Goal: Task Accomplishment & Management: Use online tool/utility

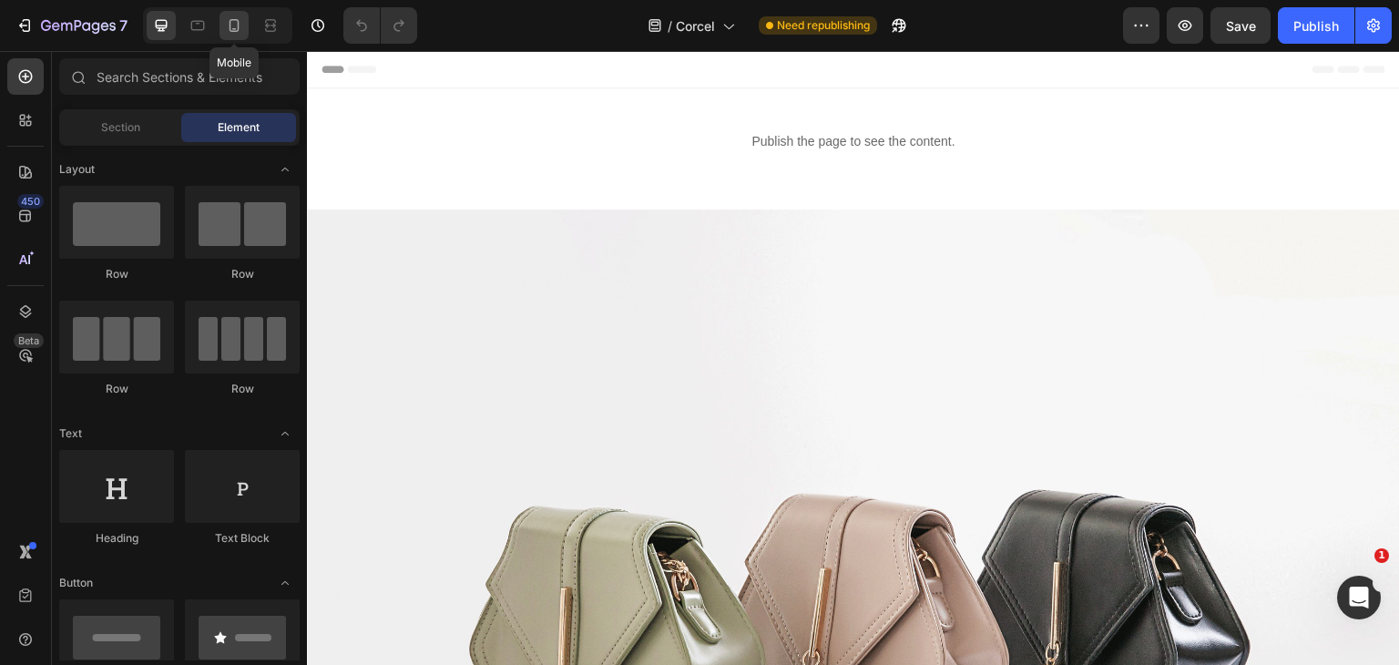
click at [247, 29] on div at bounding box center [233, 25] width 29 height 29
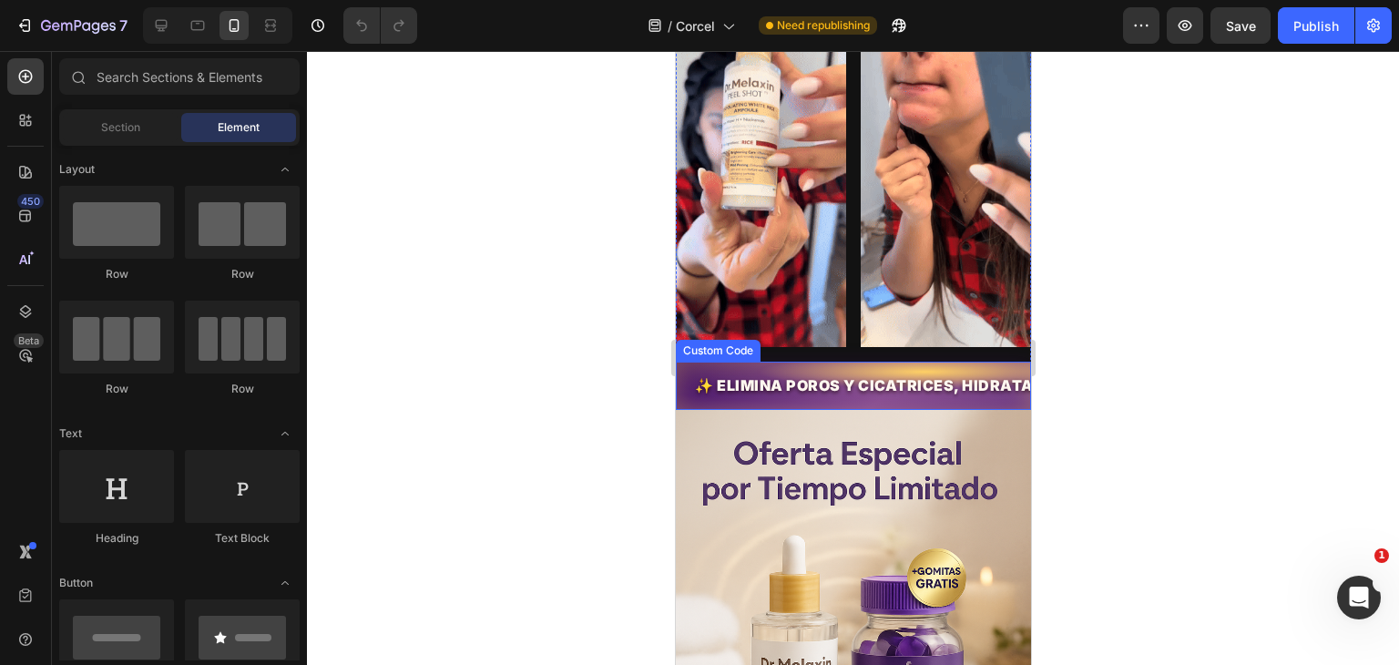
scroll to position [718, 0]
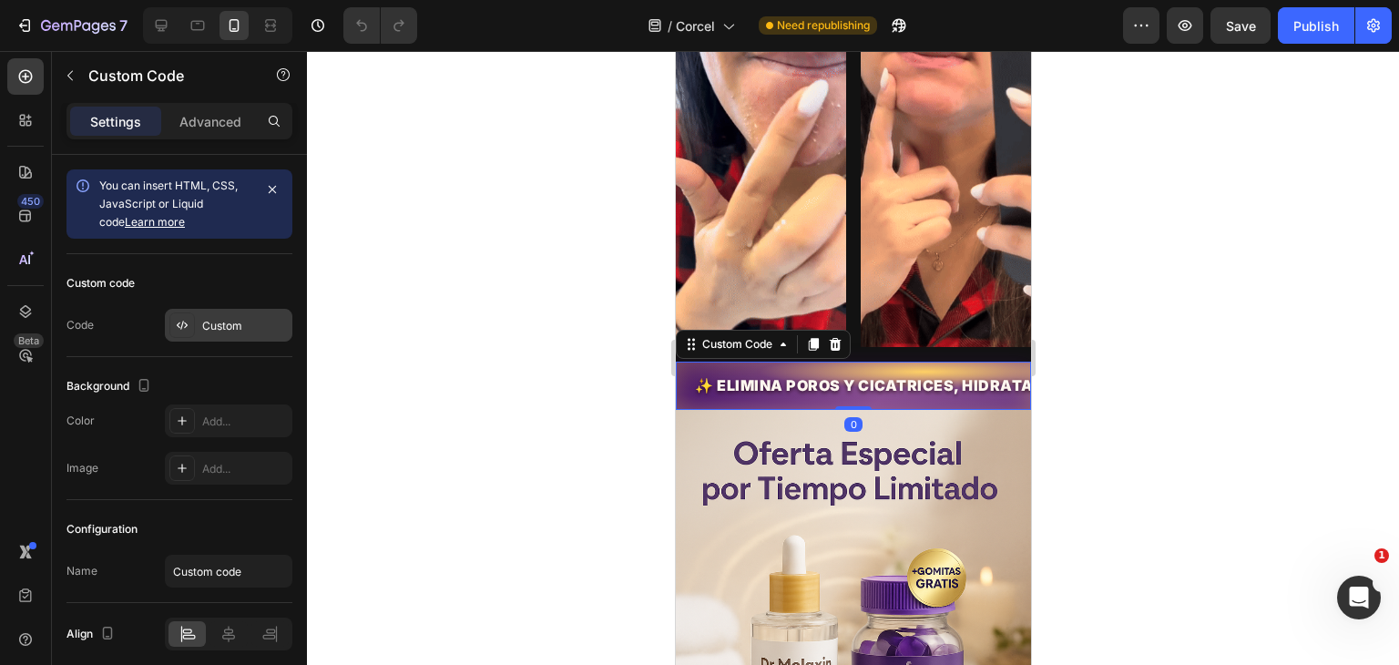
click at [230, 329] on div "Custom" at bounding box center [245, 326] width 86 height 16
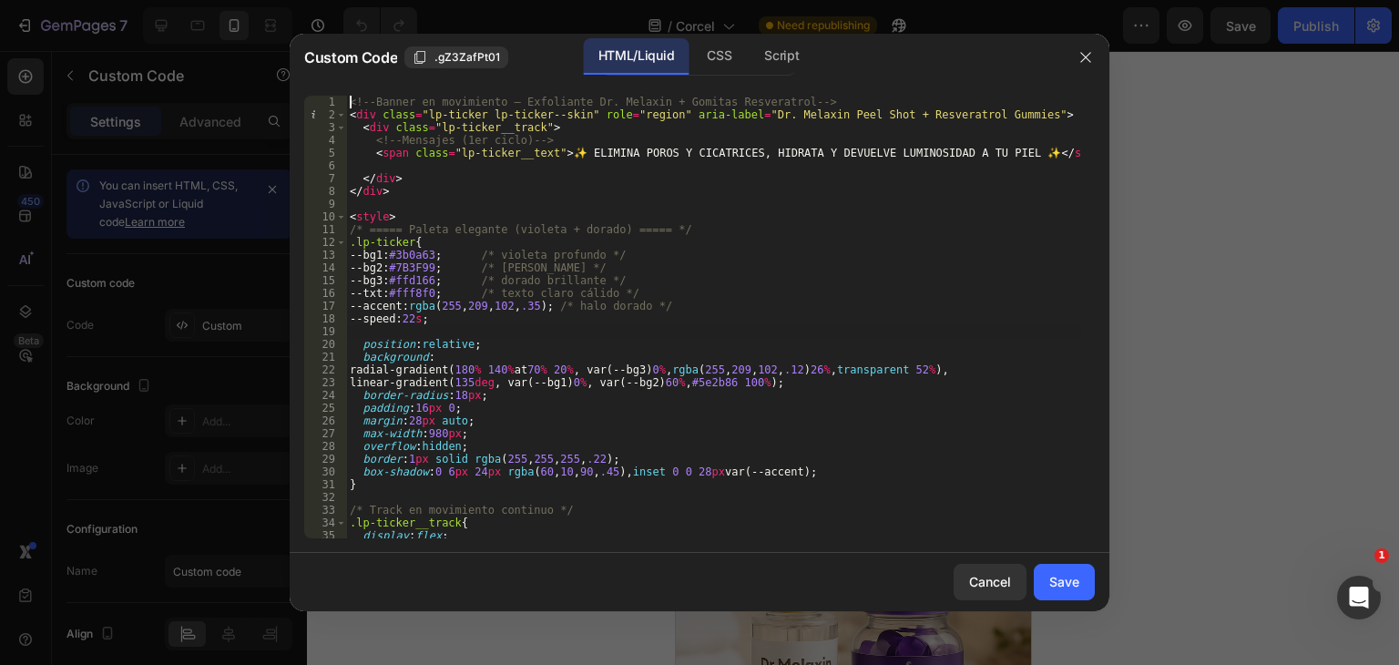
type textarea "</style>"
click at [554, 325] on div "<!-- Banner en movimiento – Exfoliante Dr. Melaxin + Gomitas Resveratrol --> < …" at bounding box center [713, 330] width 735 height 468
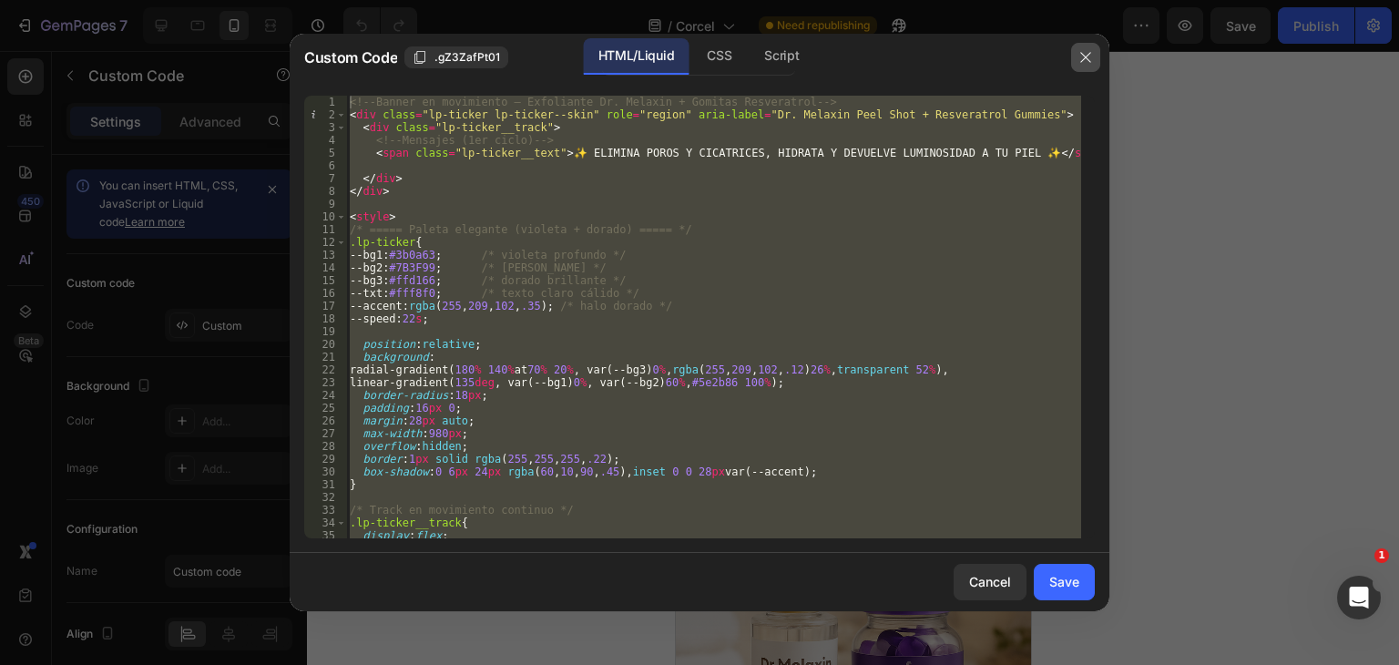
click at [1071, 61] on button "button" at bounding box center [1085, 57] width 29 height 29
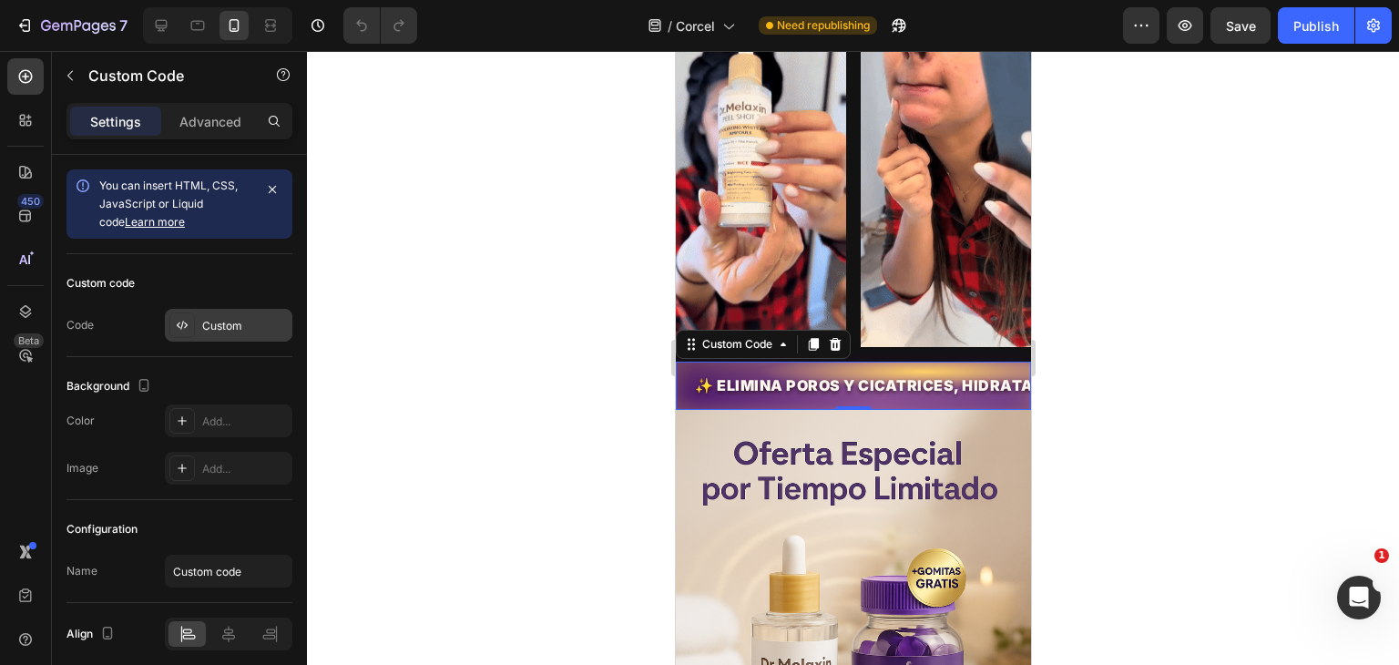
click at [222, 329] on div "Custom" at bounding box center [245, 326] width 86 height 16
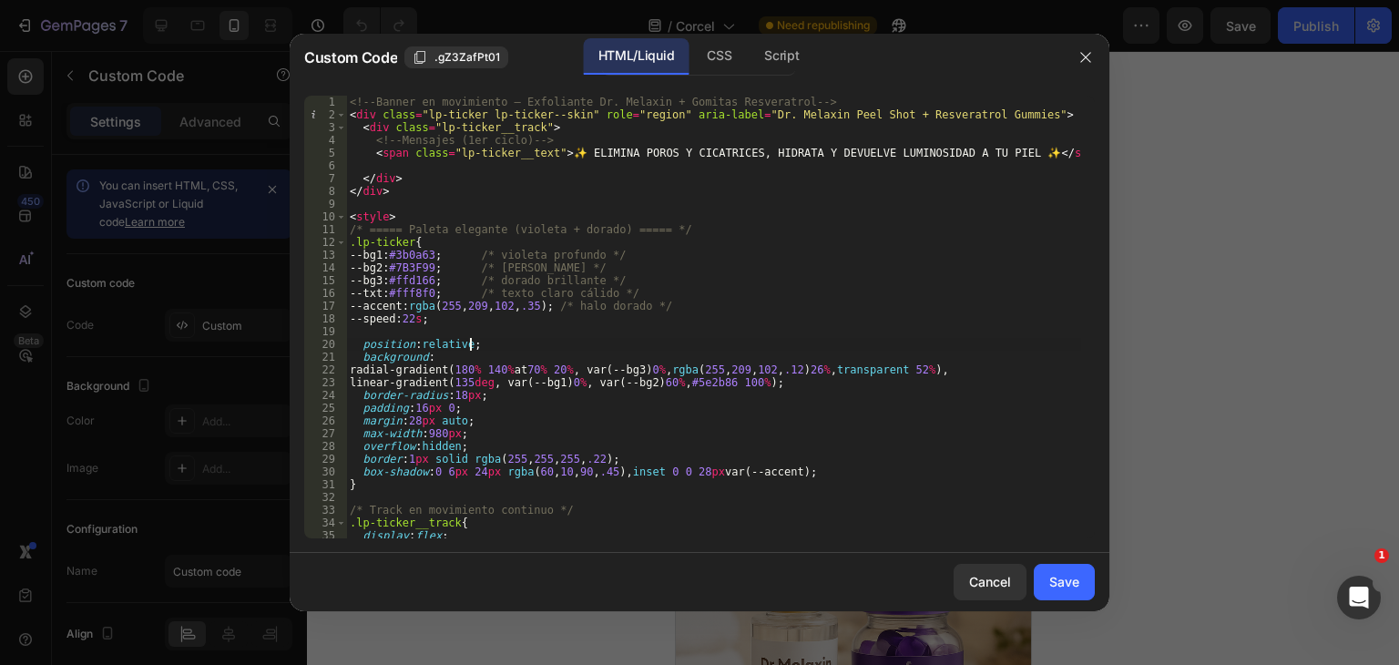
type textarea "</style>"
click at [546, 347] on div "<!-- Banner en movimiento – Exfoliante Dr. Melaxin + Gomitas Resveratrol --> < …" at bounding box center [713, 330] width 735 height 468
paste textarea
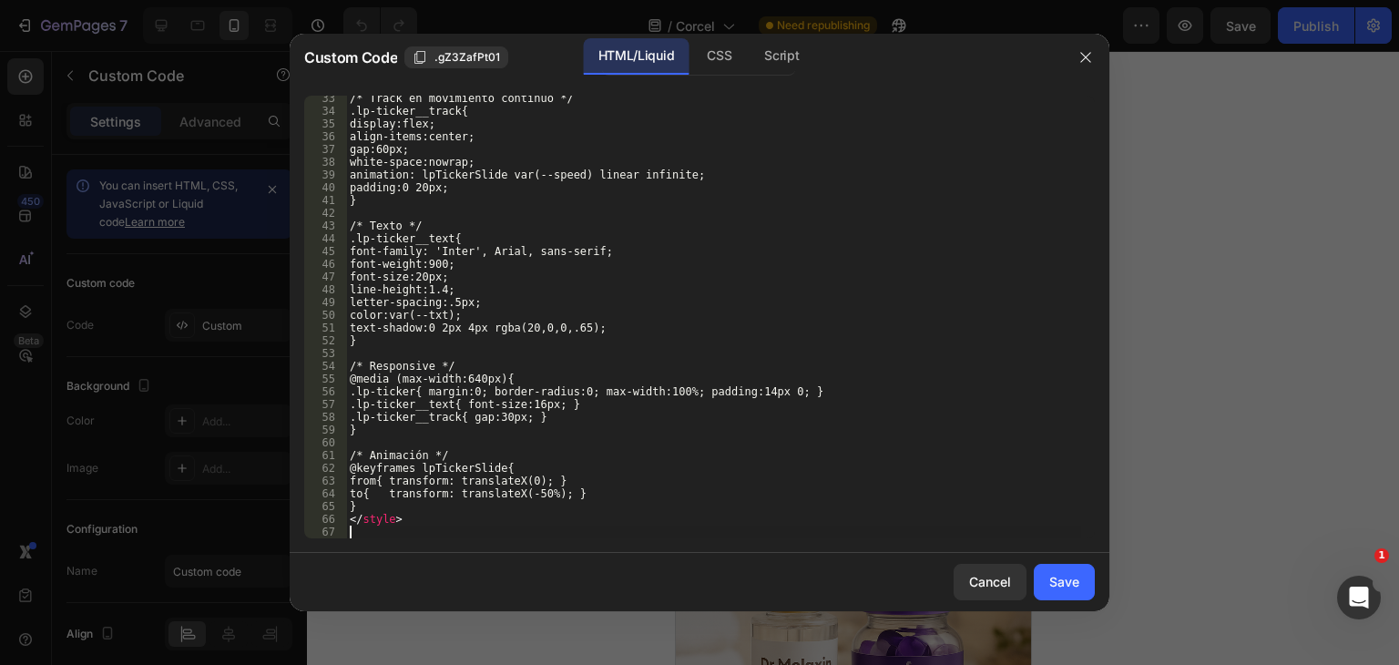
scroll to position [437, 0]
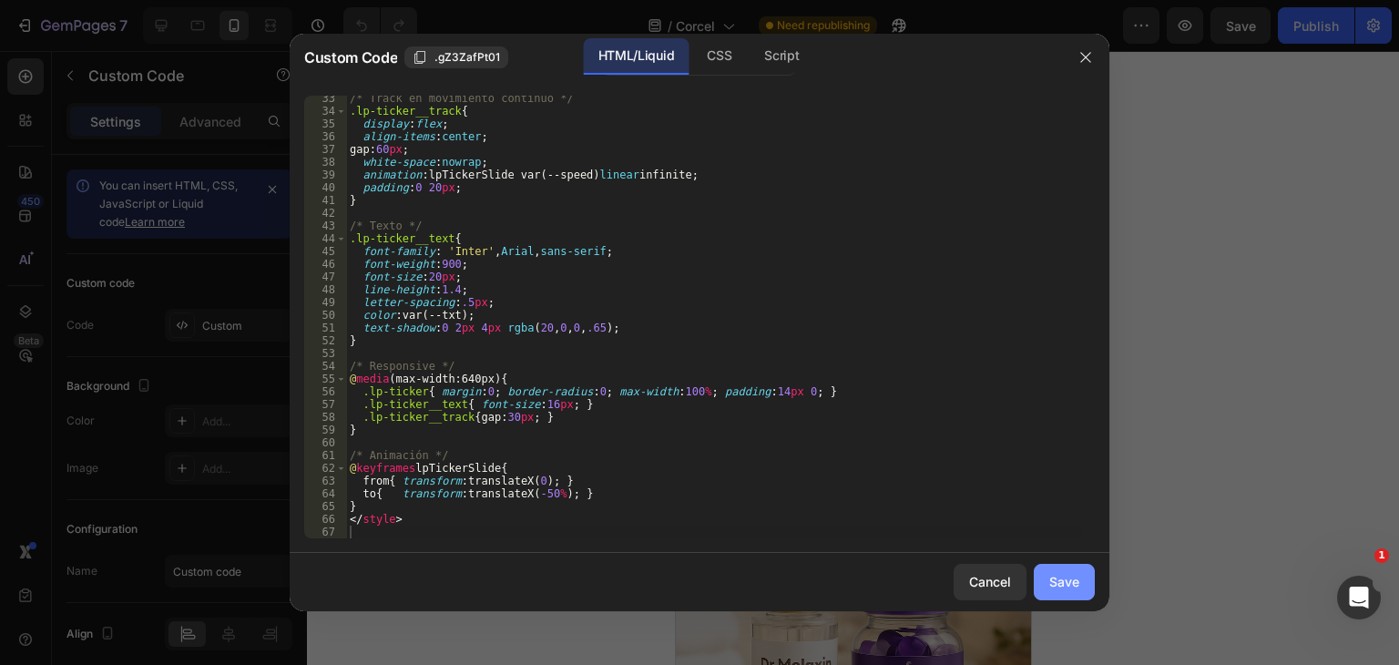
click at [1042, 591] on button "Save" at bounding box center [1064, 582] width 61 height 36
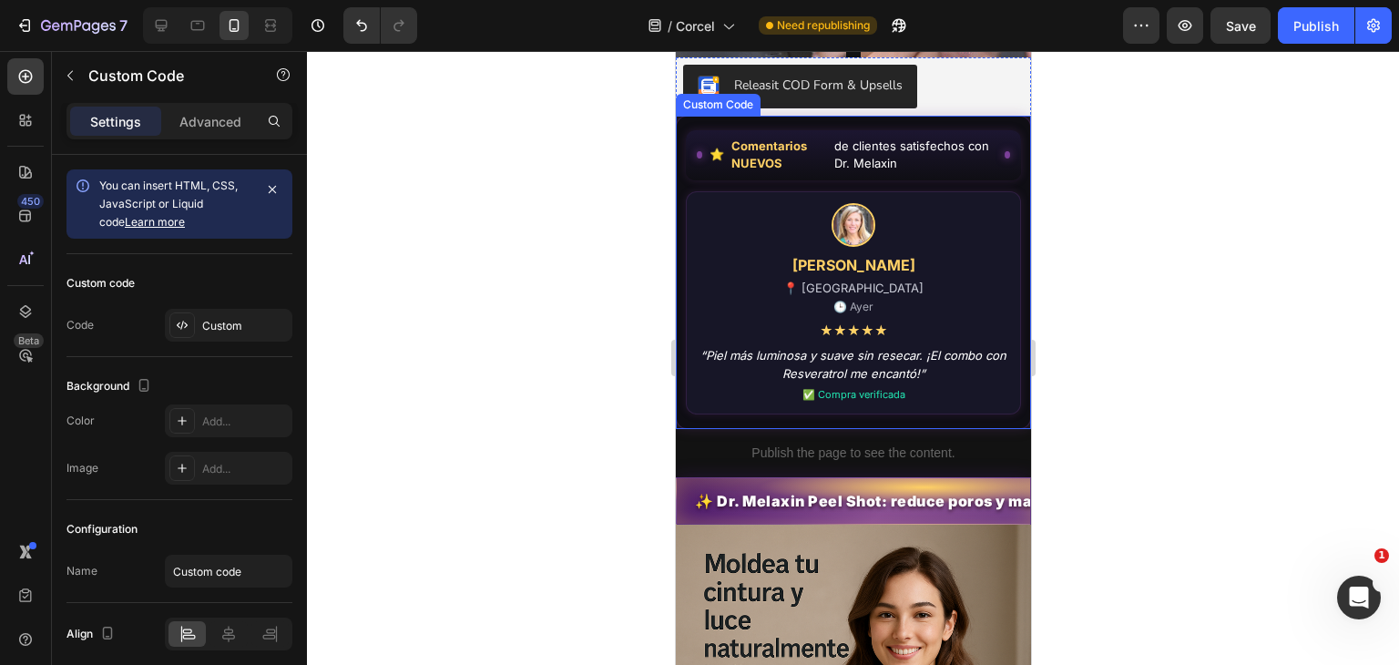
scroll to position [2538, 0]
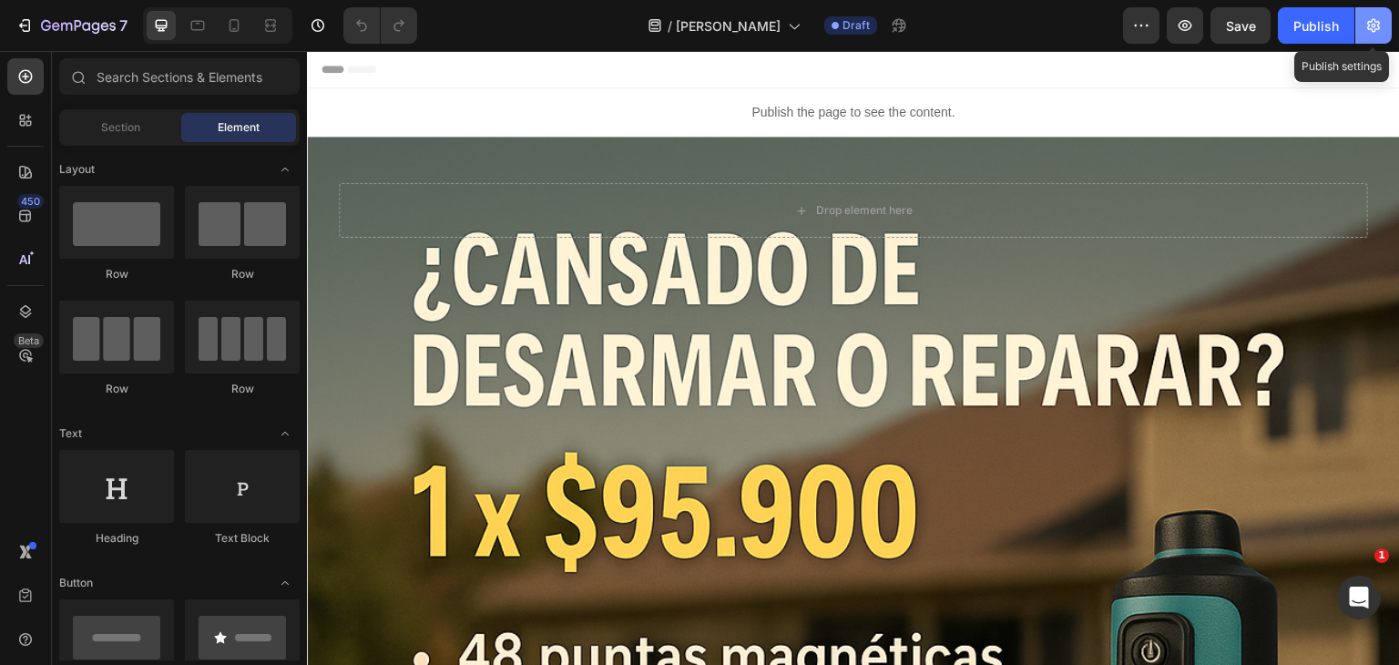
click at [1383, 26] on button "button" at bounding box center [1373, 25] width 36 height 36
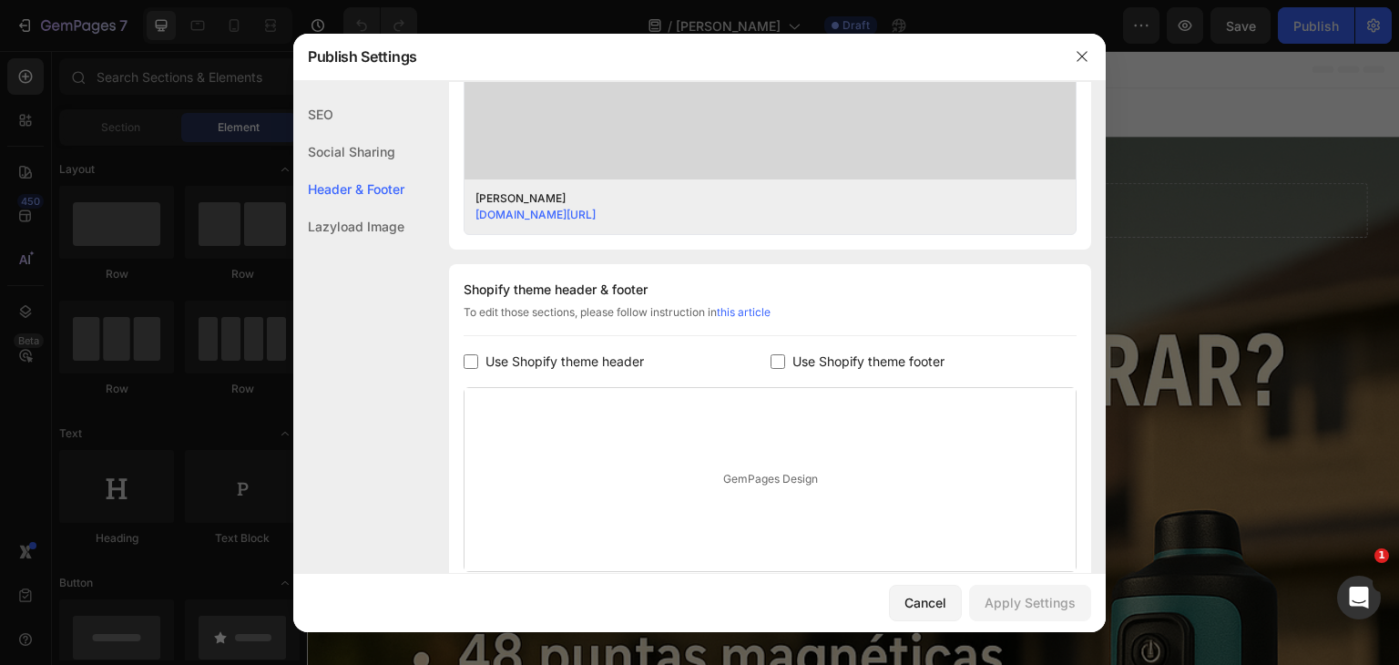
scroll to position [690, 0]
click at [794, 362] on span "Use Shopify theme footer" at bounding box center [868, 360] width 152 height 22
checkbox input "true"
click at [532, 358] on span "Use Shopify theme header" at bounding box center [564, 360] width 158 height 22
checkbox input "true"
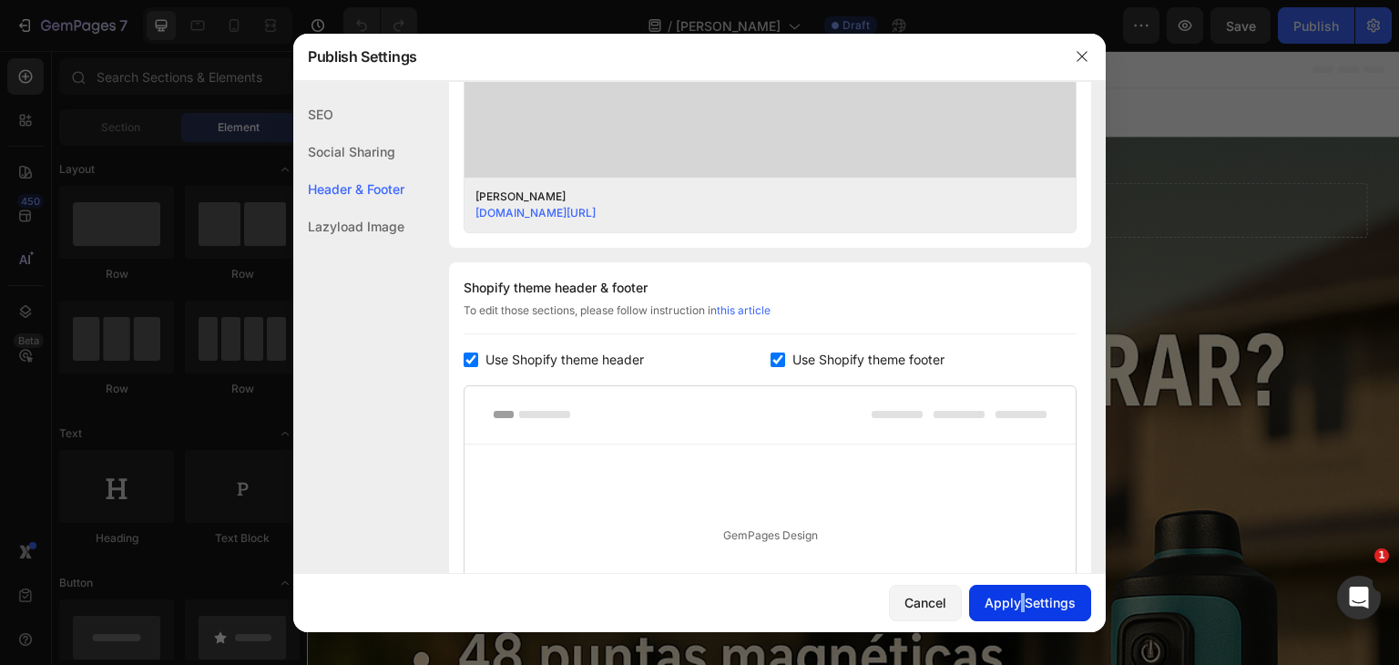
drag, startPoint x: 1019, startPoint y: 628, endPoint x: 1030, endPoint y: 613, distance: 18.2
click at [1030, 613] on div "Cancel Apply Settings" at bounding box center [699, 603] width 812 height 58
click at [1030, 613] on button "Apply Settings" at bounding box center [1030, 603] width 122 height 36
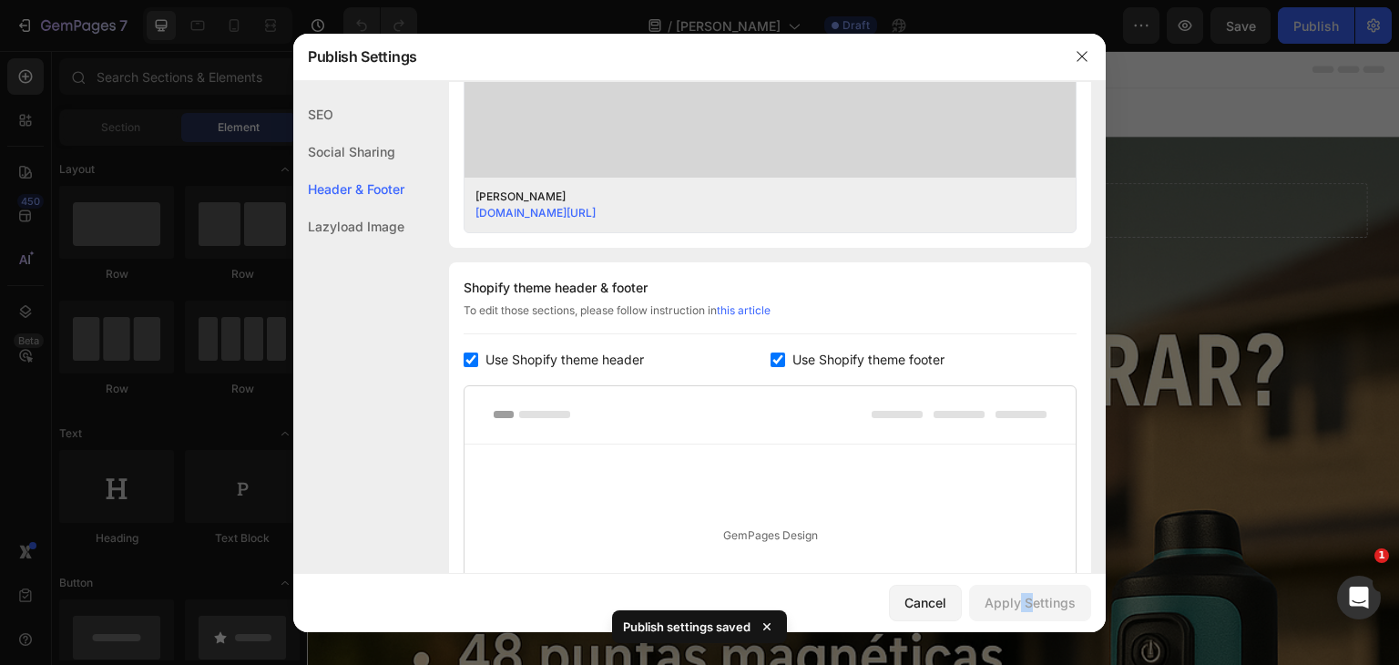
click at [902, 359] on span "Use Shopify theme footer" at bounding box center [868, 360] width 152 height 22
checkbox input "false"
click at [488, 359] on span "Use Shopify theme header" at bounding box center [564, 360] width 158 height 22
checkbox input "false"
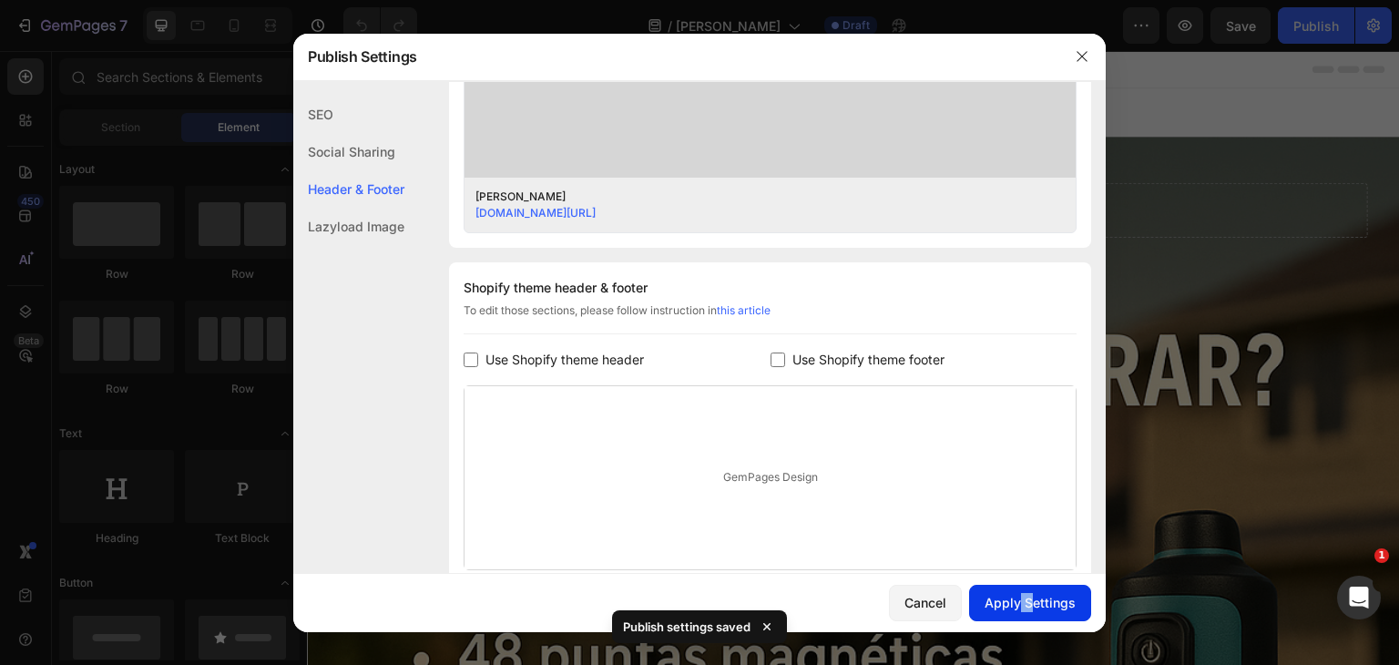
click at [1019, 613] on button "Apply Settings" at bounding box center [1030, 603] width 122 height 36
click at [1085, 56] on icon "button" at bounding box center [1082, 56] width 15 height 15
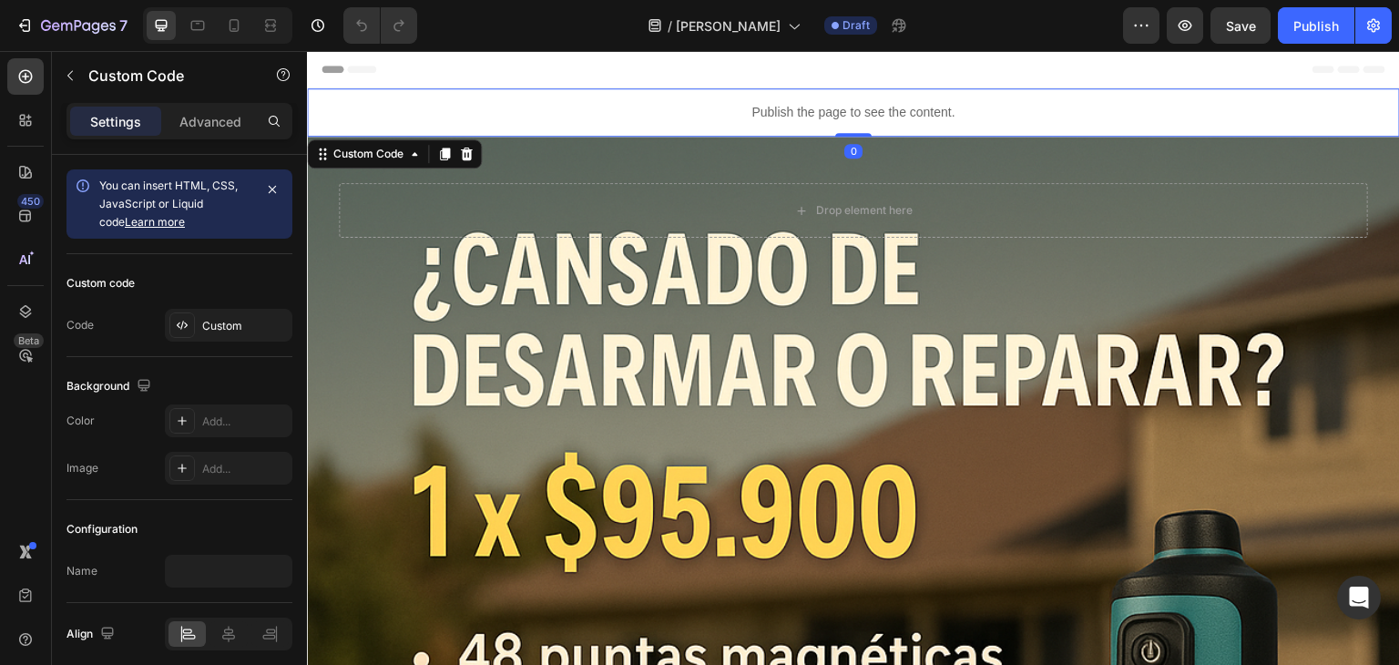
click at [1169, 131] on div "Publish the page to see the content." at bounding box center [853, 112] width 1093 height 48
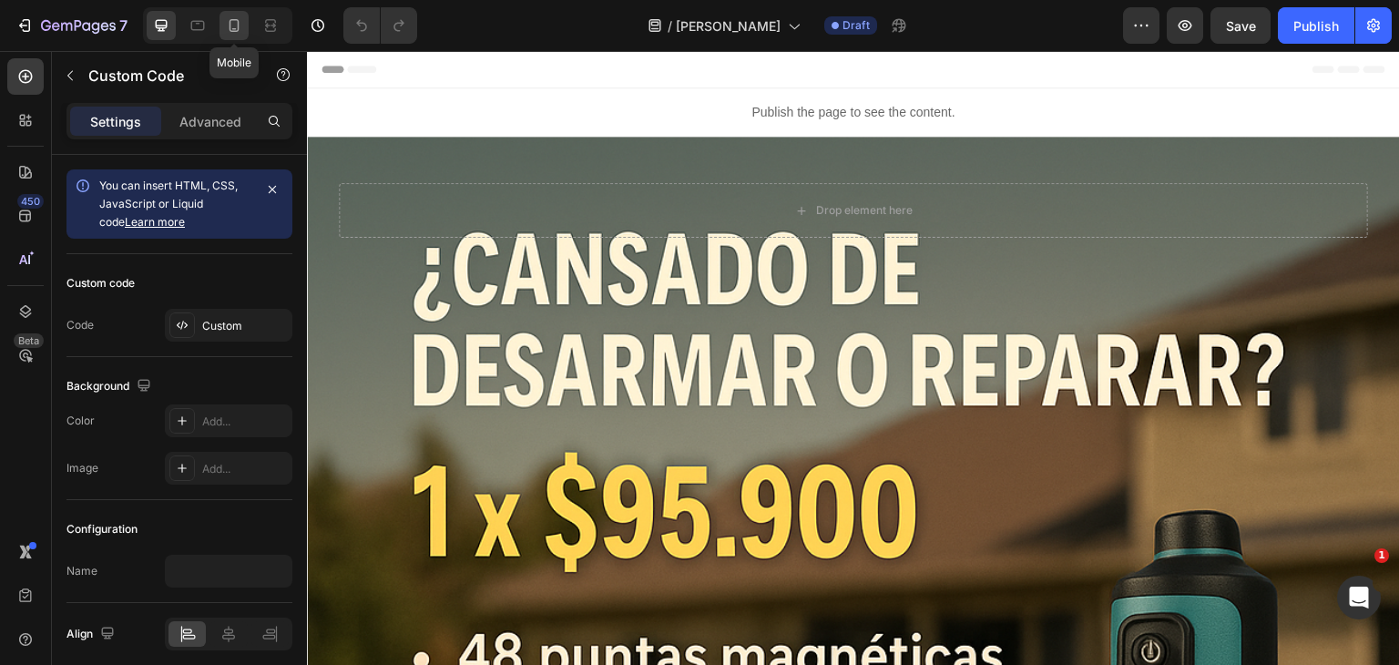
click at [228, 30] on icon at bounding box center [234, 25] width 18 height 18
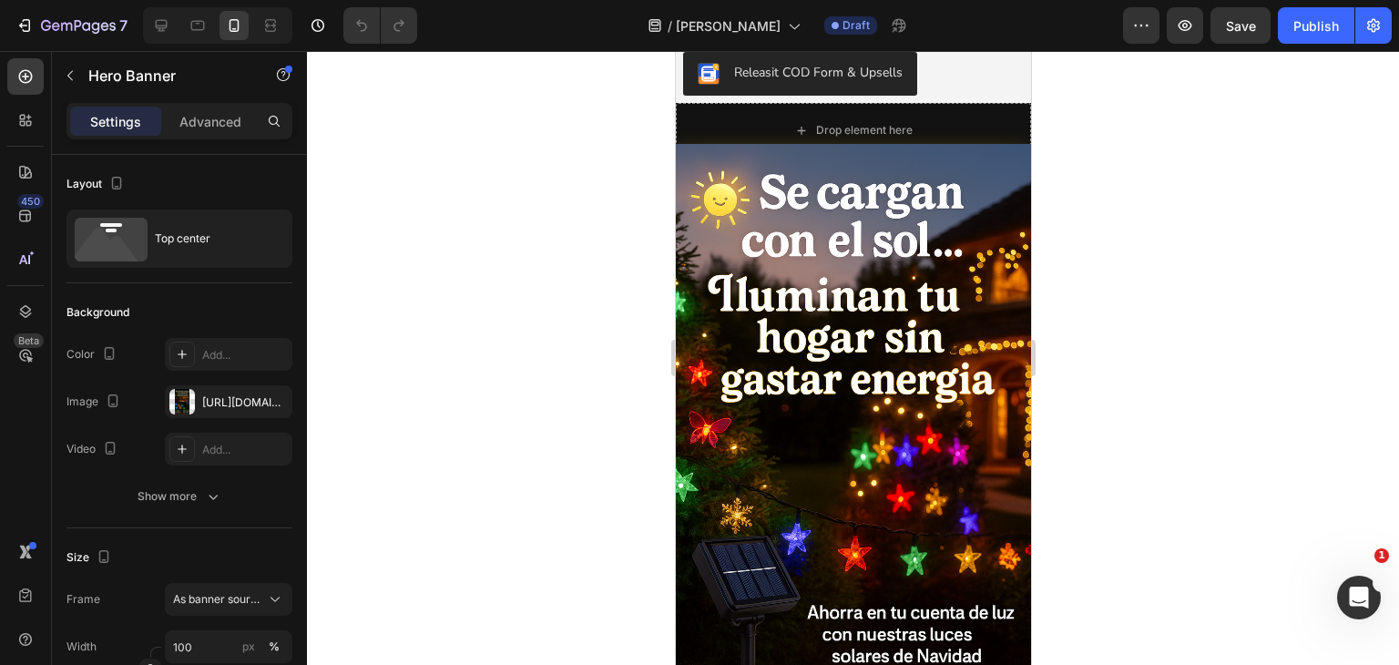
scroll to position [2859, 0]
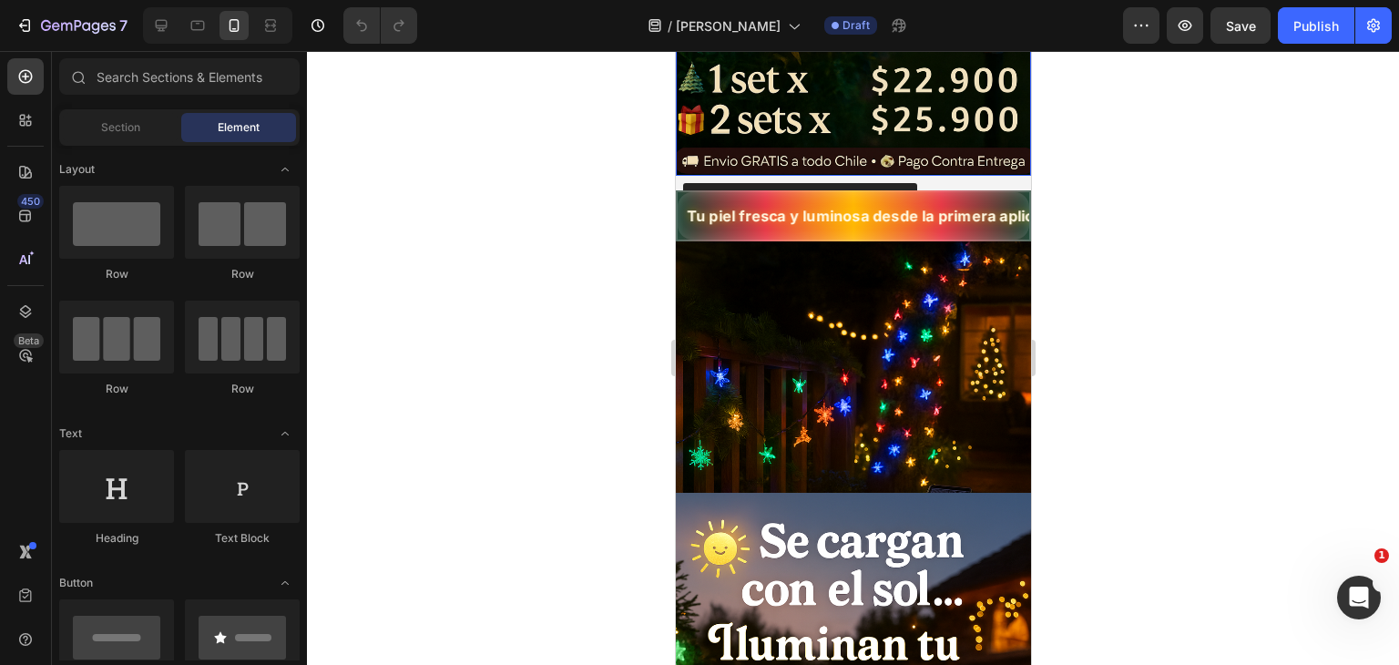
scroll to position [590, 0]
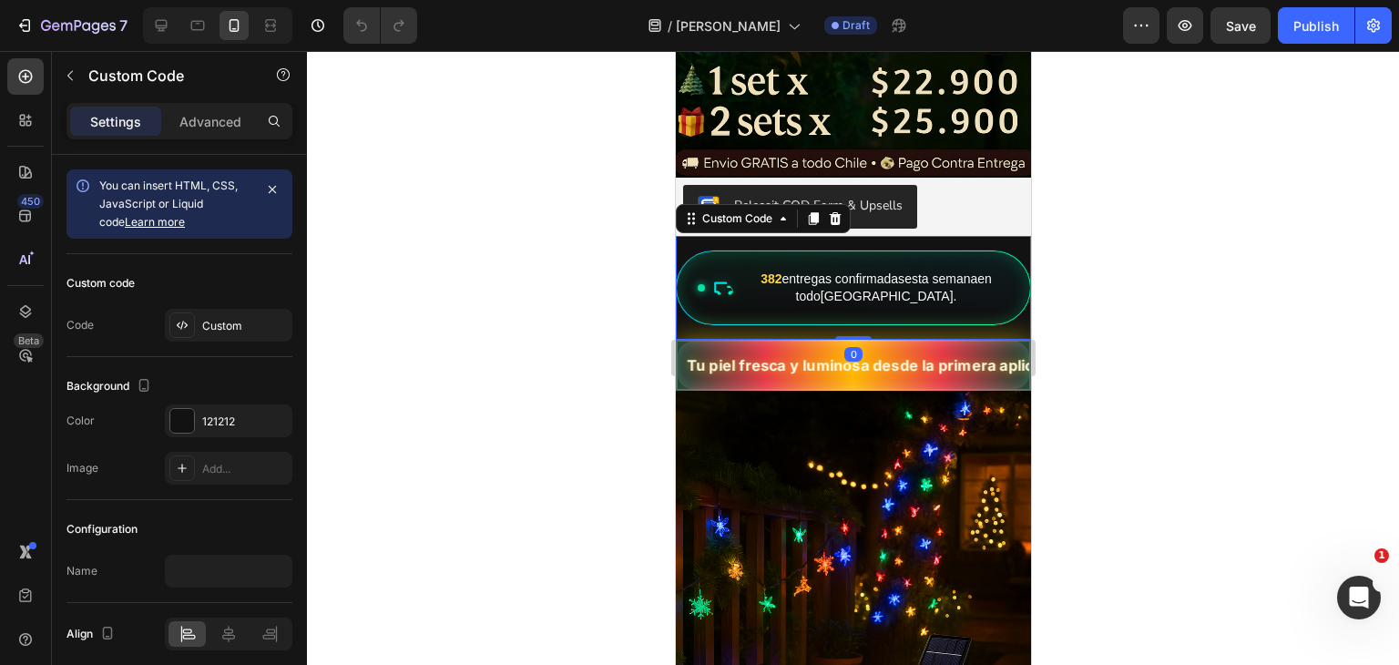
click at [777, 266] on div "382 entregas confirmadas esta semana en todo [GEOGRAPHIC_DATA] ." at bounding box center [852, 287] width 355 height 75
click at [212, 343] on div "Custom code Code Custom" at bounding box center [179, 305] width 226 height 103
click at [219, 329] on div "Custom" at bounding box center [245, 326] width 86 height 16
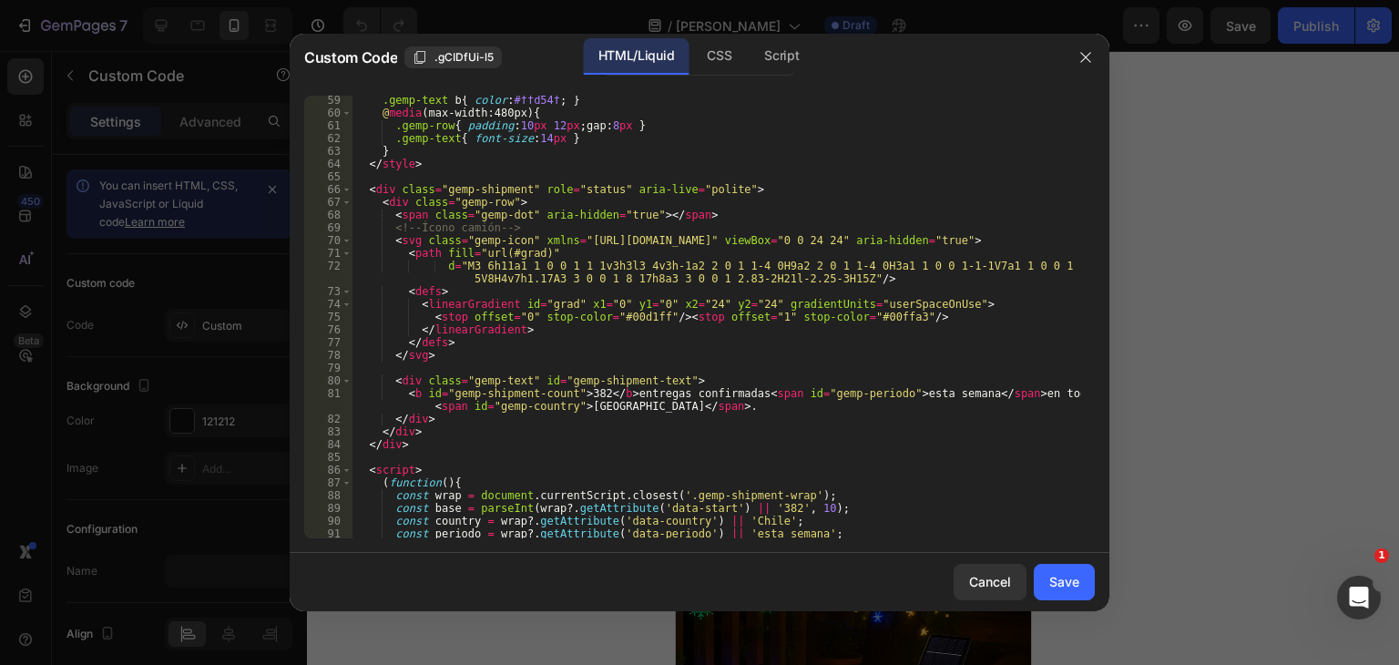
scroll to position [812, 0]
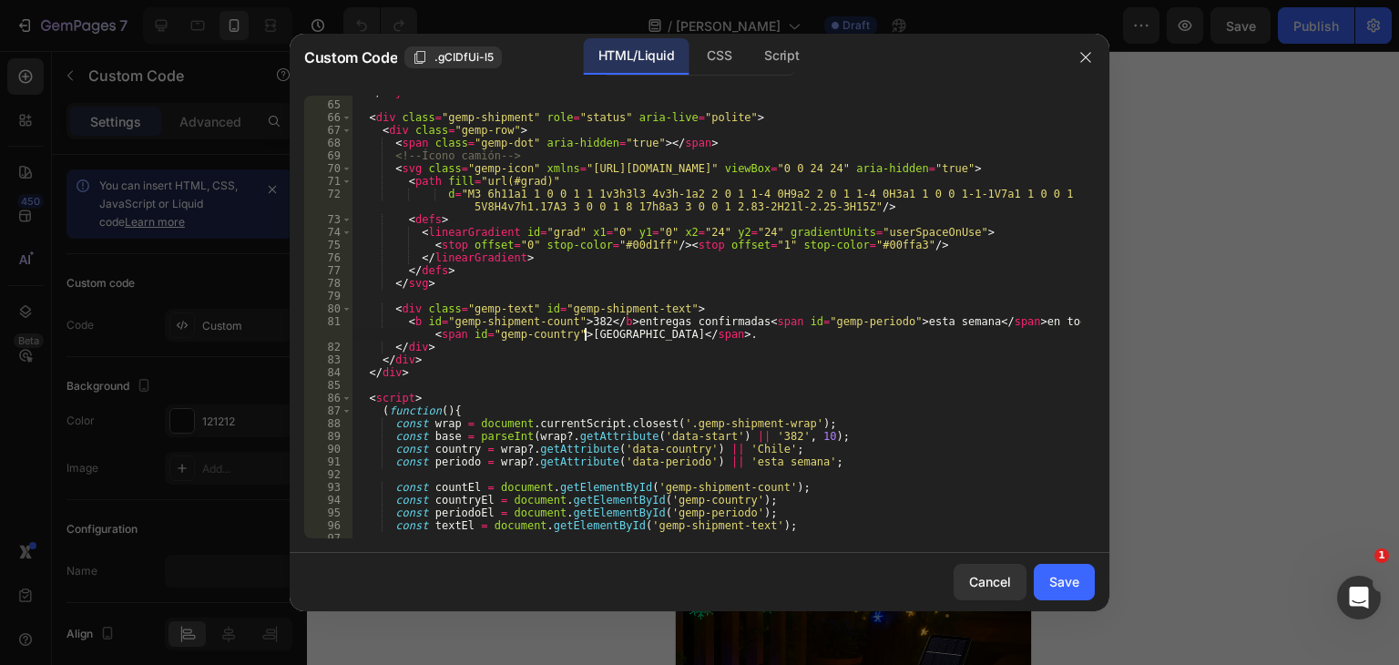
click at [587, 337] on div "</ style > < div class = "gemp-shipment" role = "status" aria-live = "polite" >…" at bounding box center [716, 320] width 729 height 468
type textarea "<b id="gemp-shipment-count">382</b> entregas confirmadas <span id="gemp-periodo…"
click at [1048, 565] on button "Save" at bounding box center [1064, 582] width 61 height 36
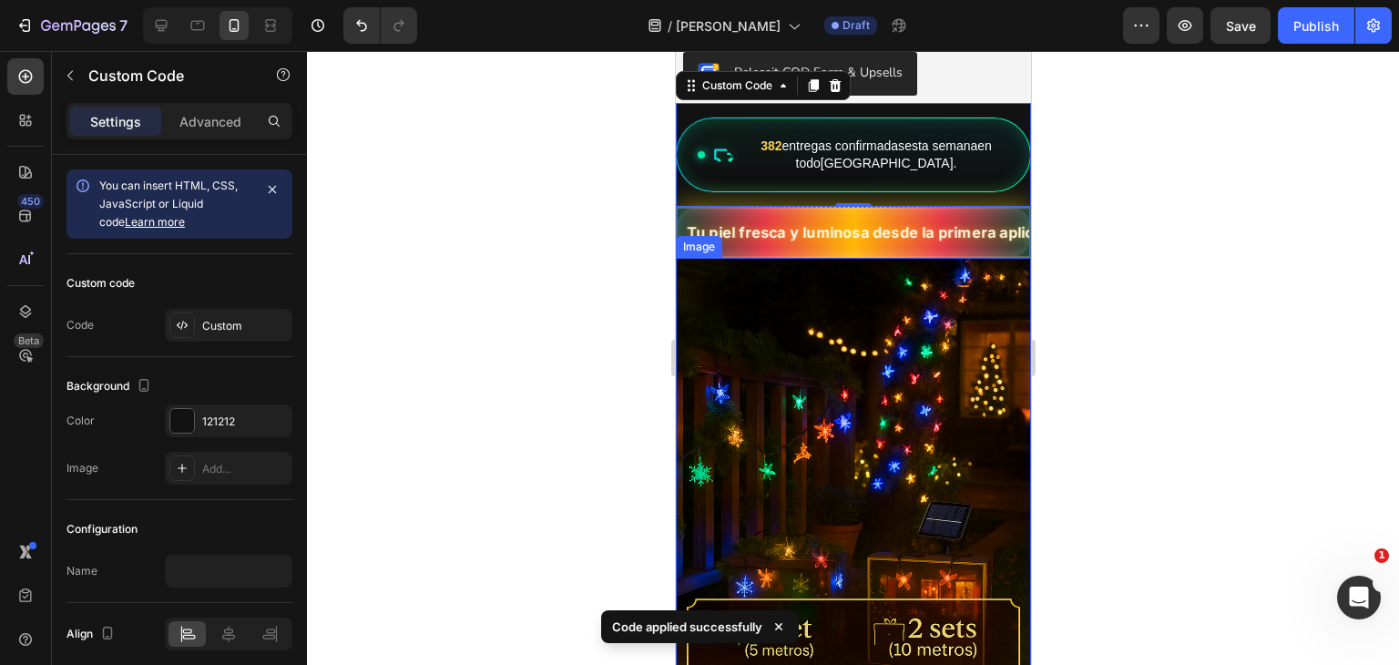
scroll to position [732, 0]
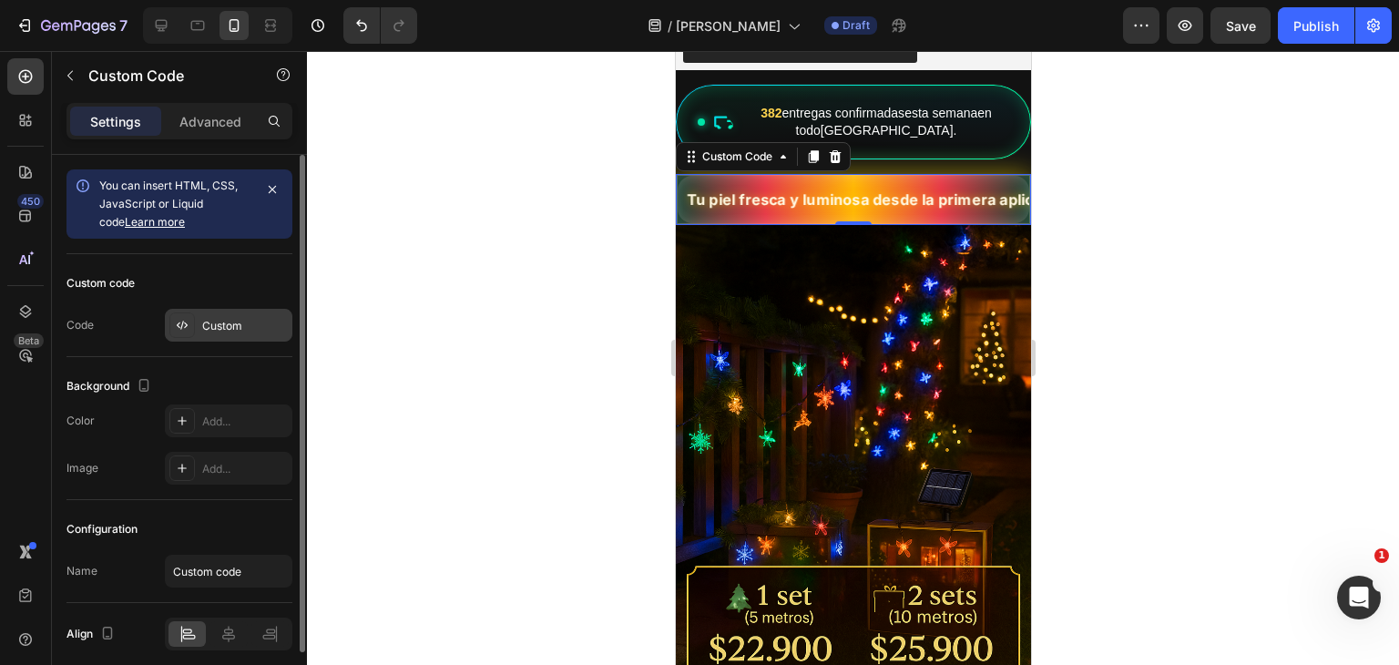
click at [219, 332] on div "Custom" at bounding box center [245, 326] width 86 height 16
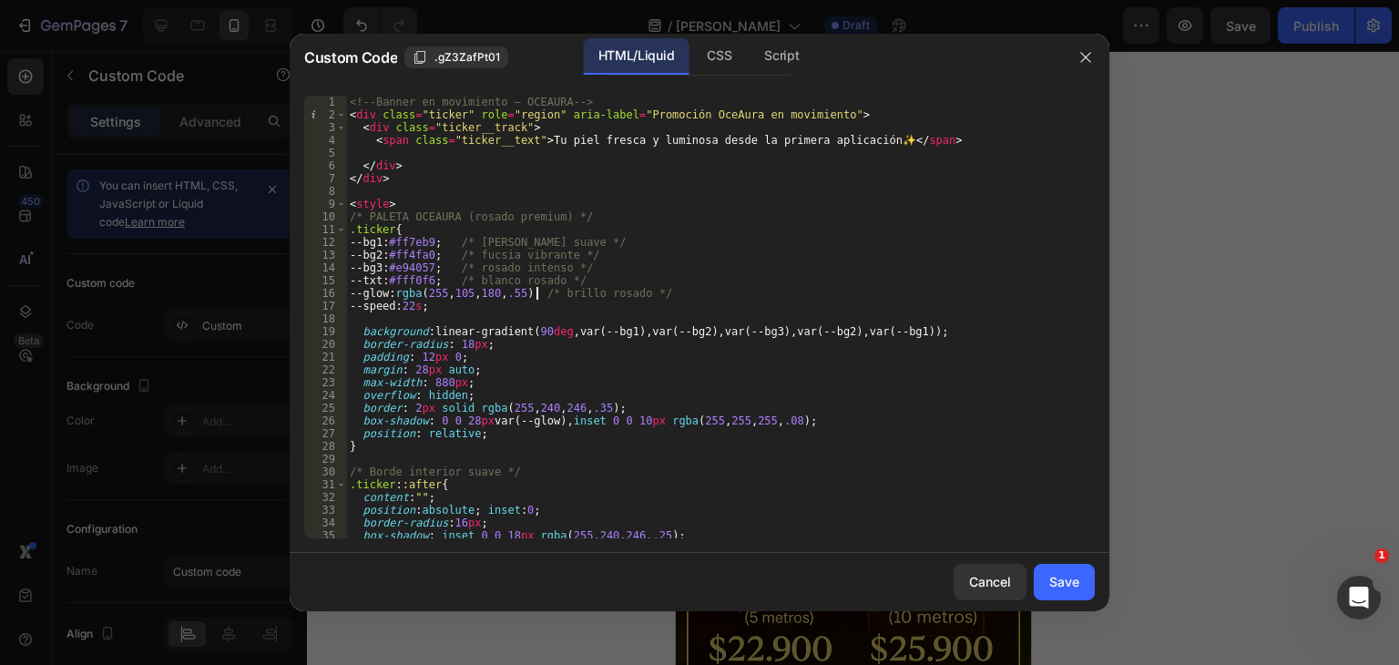
click at [535, 293] on div "<!-- Banner en movimiento – OCEAURA --> < div class = "ticker" role = "region" …" at bounding box center [713, 330] width 735 height 468
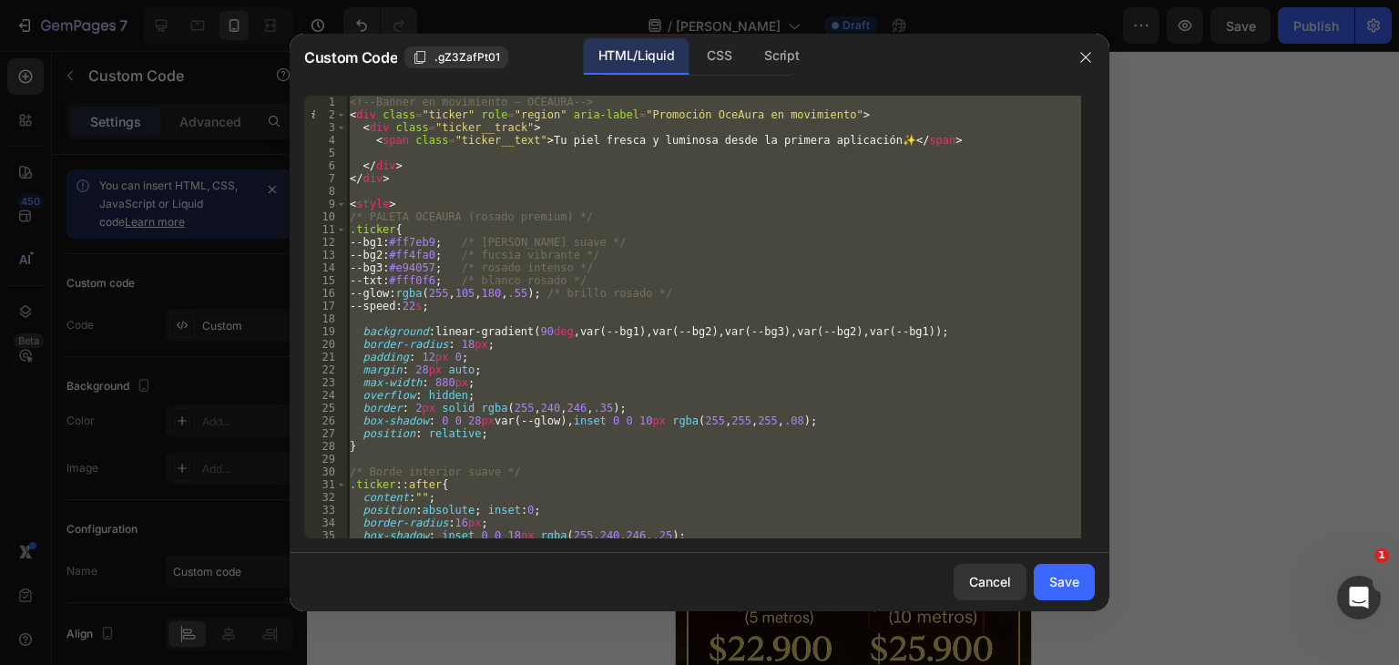
type textarea "</style>"
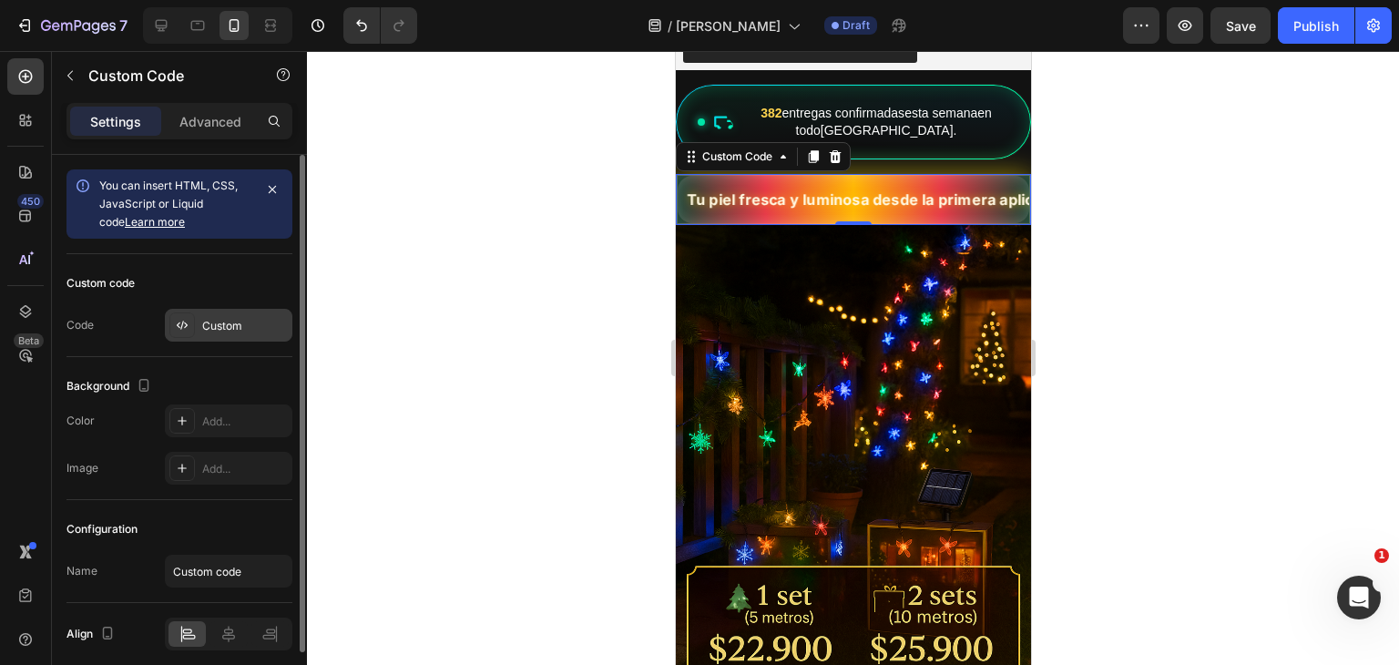
click at [208, 321] on div "Custom" at bounding box center [245, 326] width 86 height 16
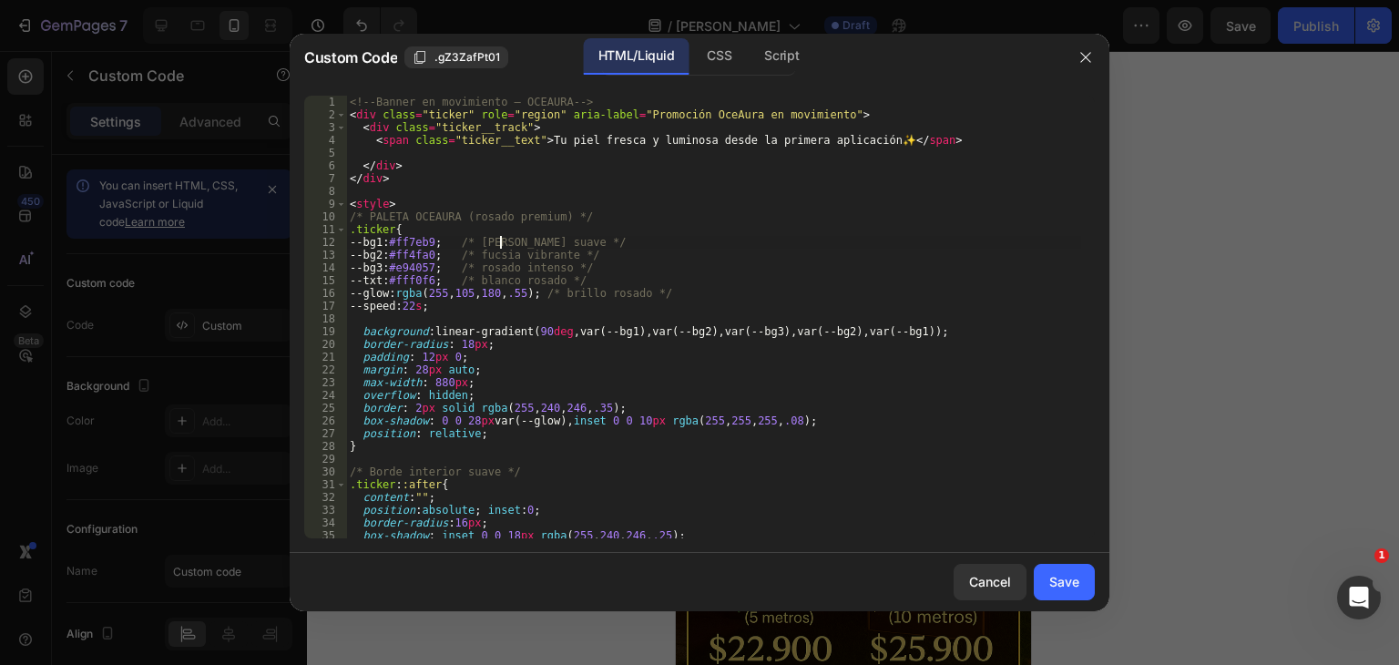
type textarea "</style>"
click at [501, 237] on div "<!-- Banner en movimiento – OCEAURA --> < div class = "ticker" role = "region" …" at bounding box center [713, 330] width 735 height 468
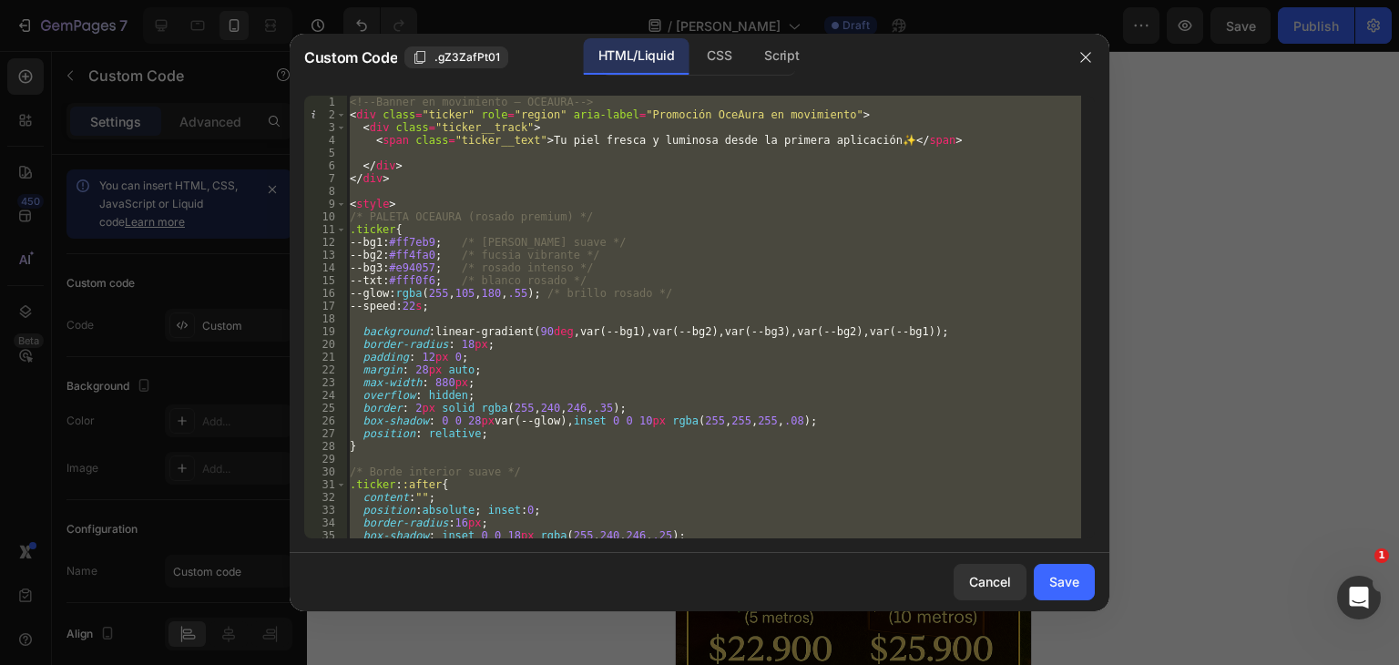
paste textarea
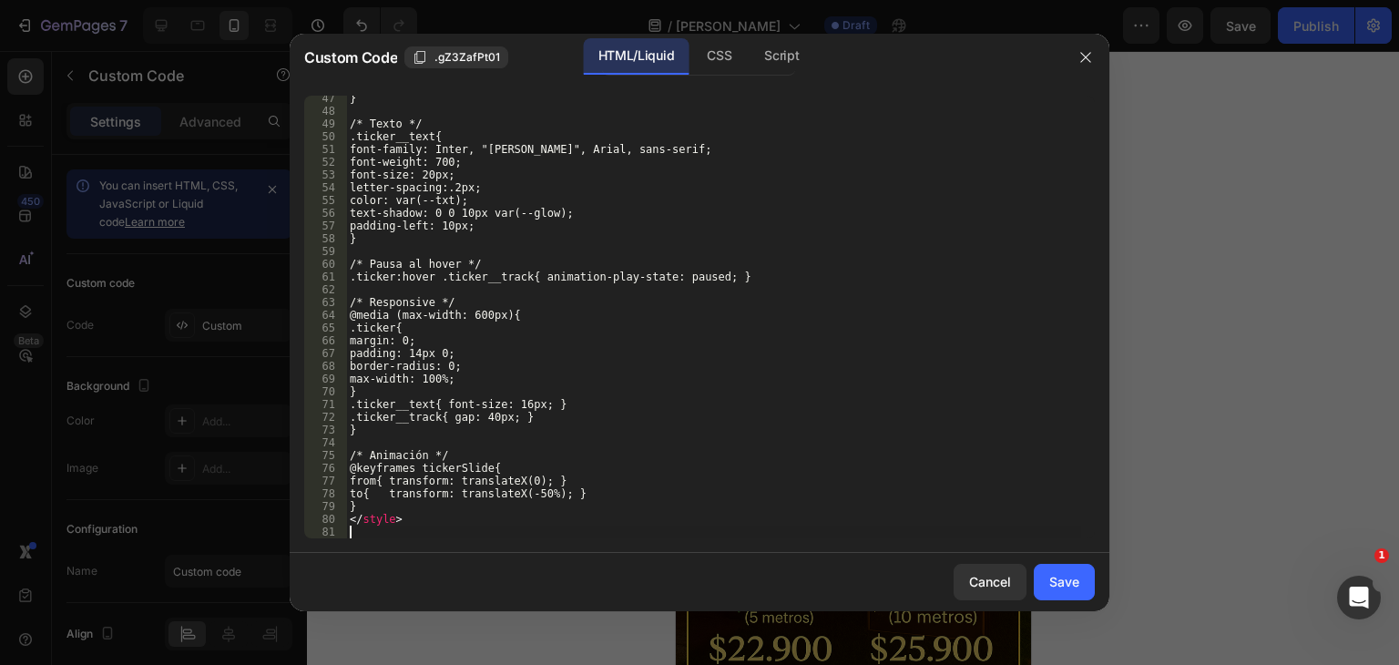
scroll to position [590, 0]
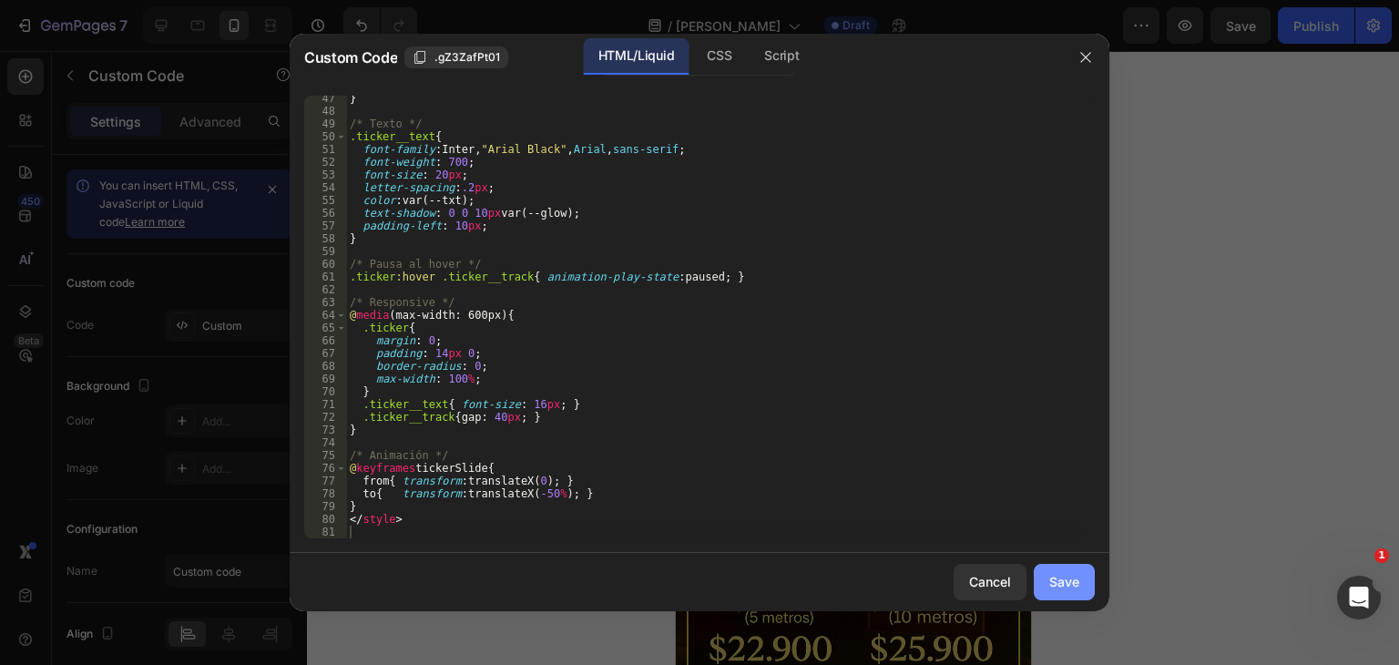
click at [1036, 588] on button "Save" at bounding box center [1064, 582] width 61 height 36
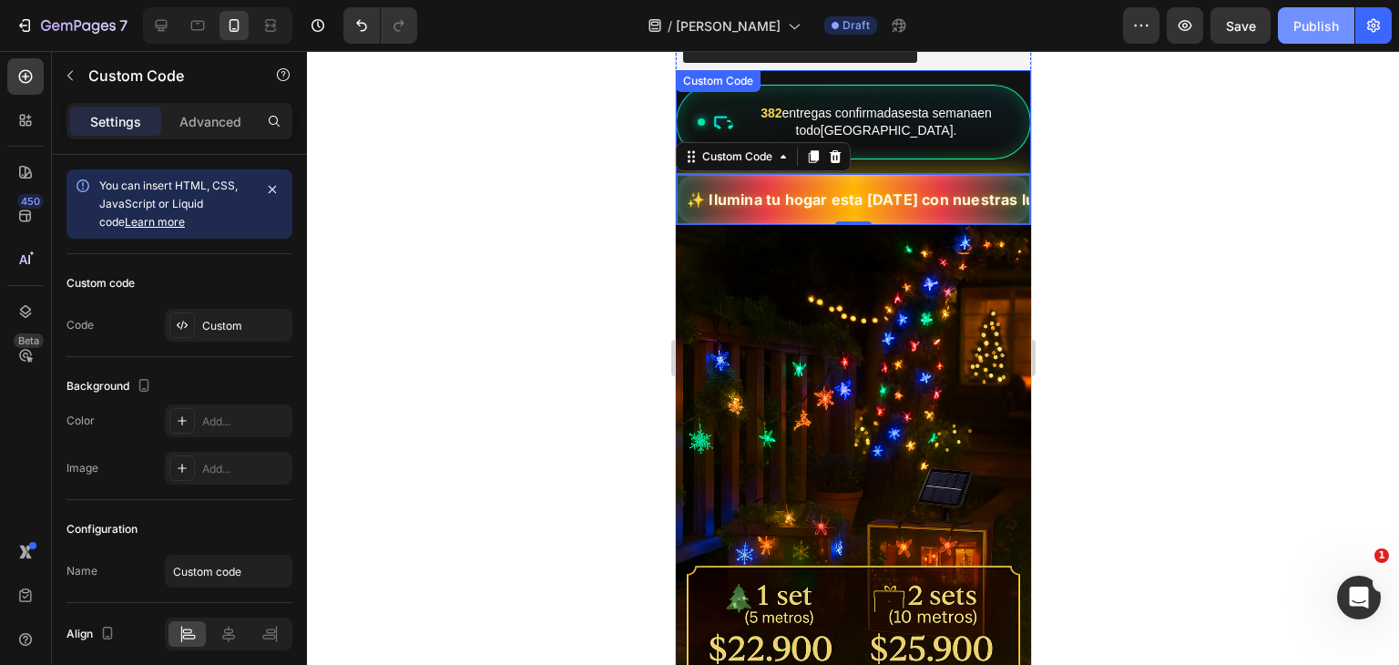
click at [1313, 10] on button "Publish" at bounding box center [1316, 25] width 77 height 36
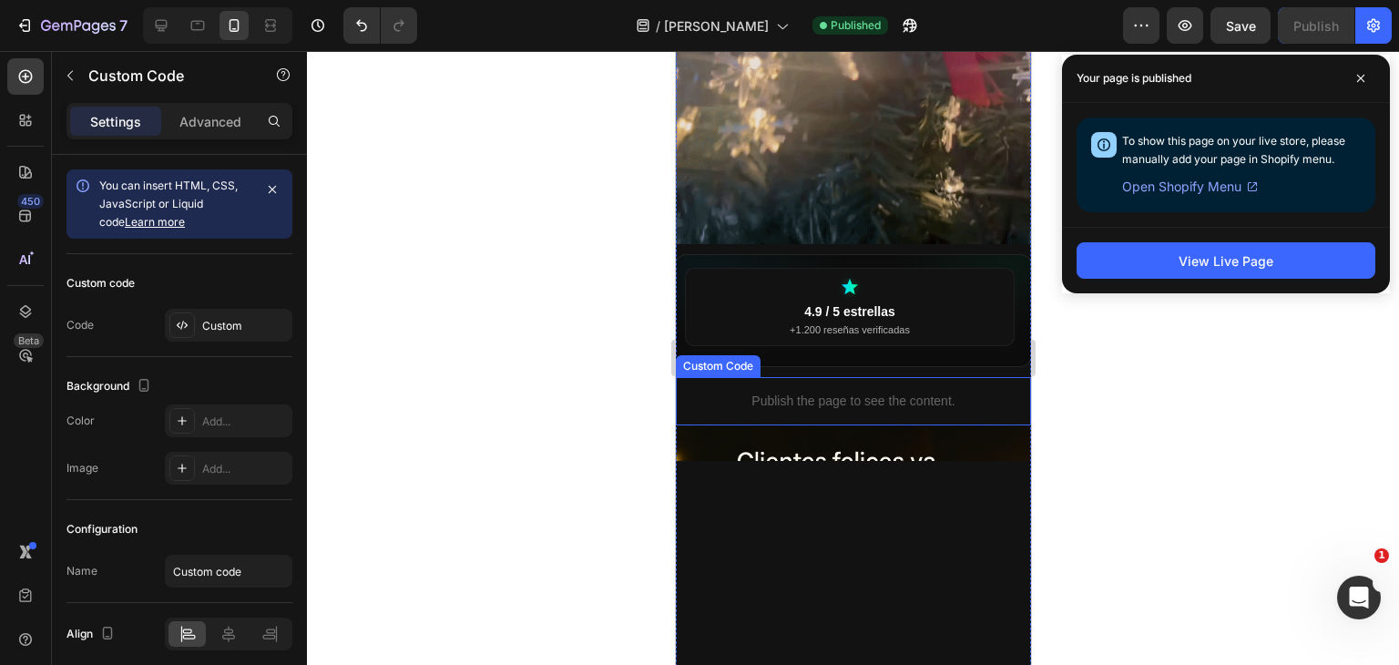
scroll to position [1995, 0]
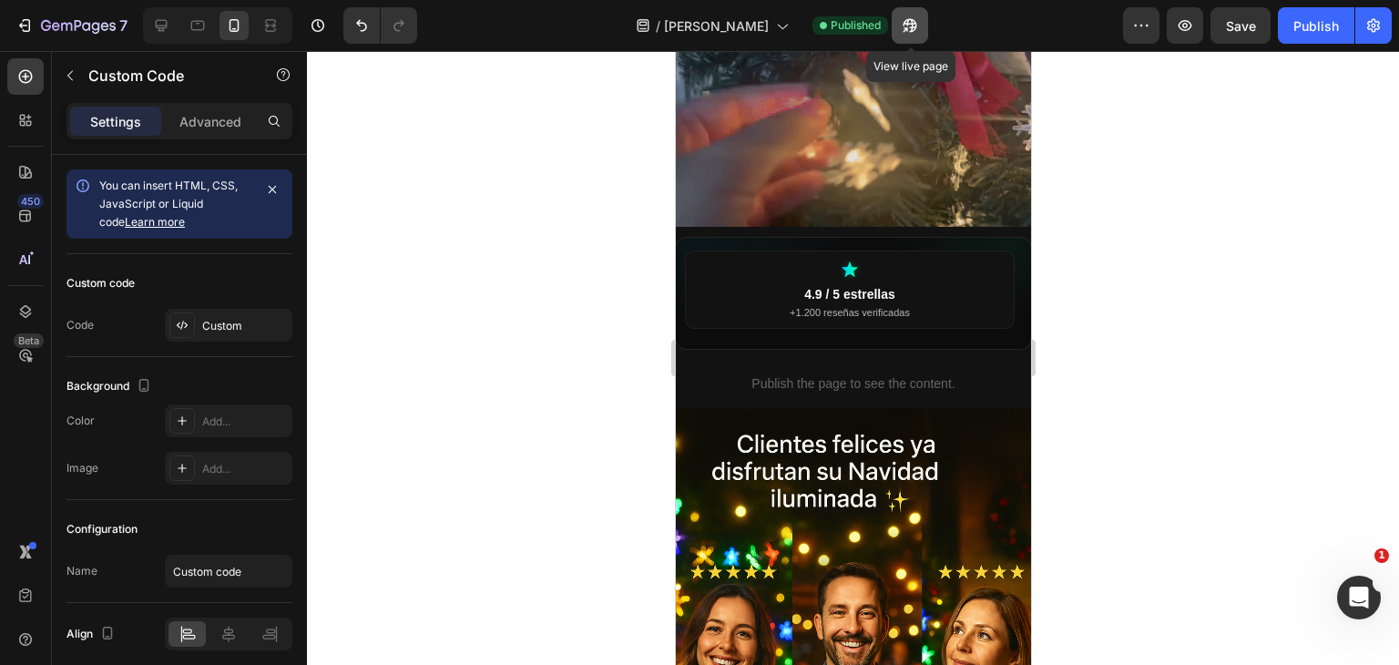
click at [920, 23] on button "button" at bounding box center [910, 25] width 36 height 36
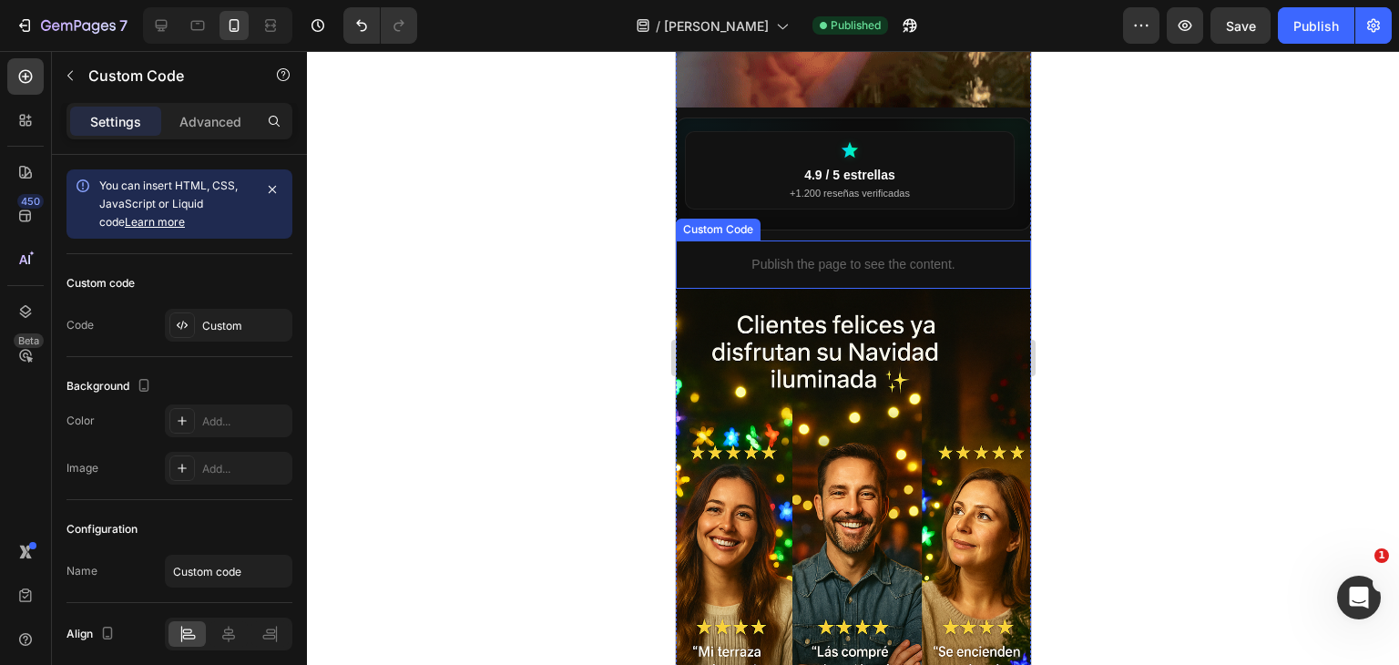
scroll to position [2117, 0]
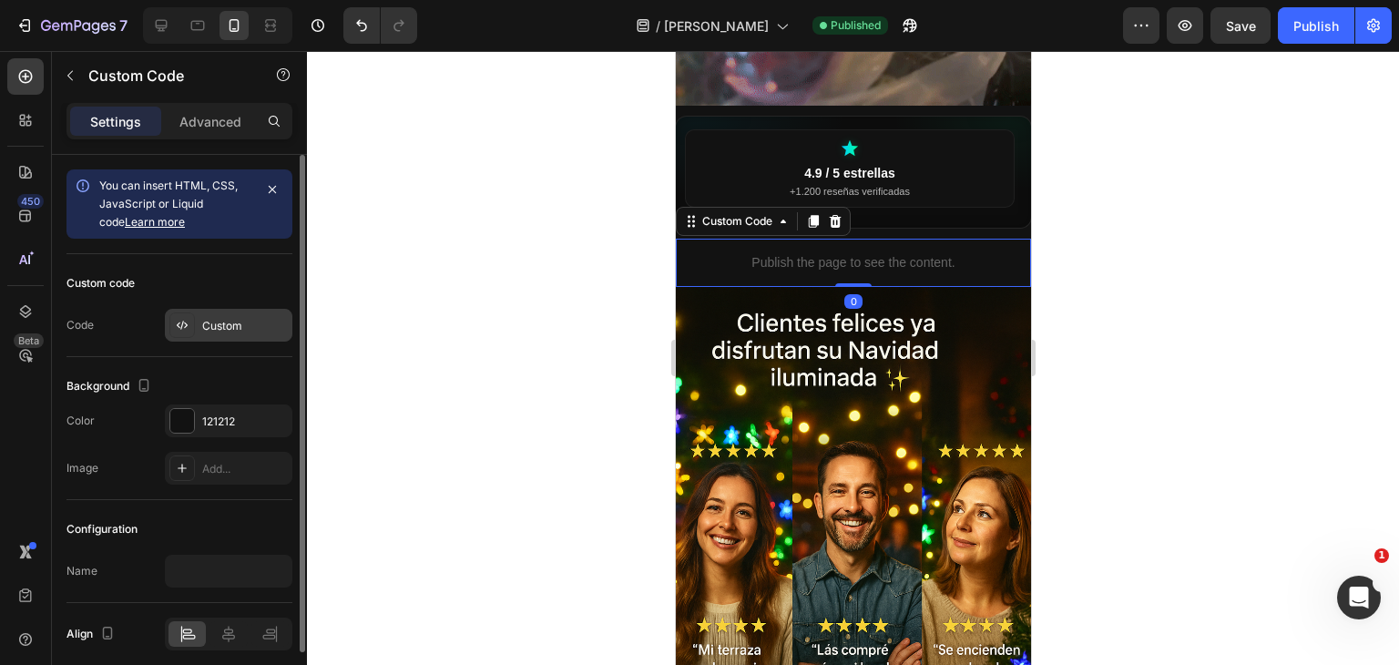
click at [237, 340] on div "Custom" at bounding box center [229, 325] width 128 height 33
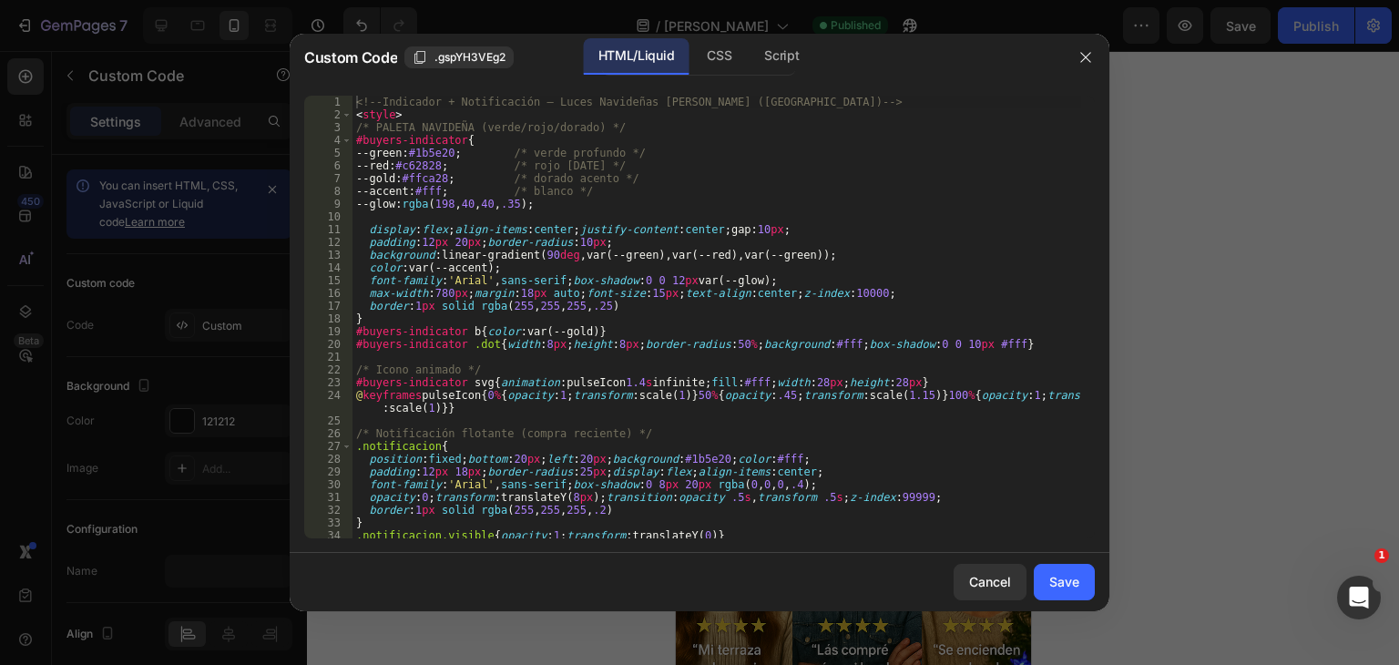
type textarea "opacity:0;transform:translateY(8px);transition:opacity .5s,transform .5s;z-inde…"
click at [839, 491] on div "<!-- Indicador + Notificación – Luces Navideñas Solares (Chile) --> < style > /…" at bounding box center [716, 330] width 729 height 468
